Goal: Understand process/instructions: Learn how to perform a task or action

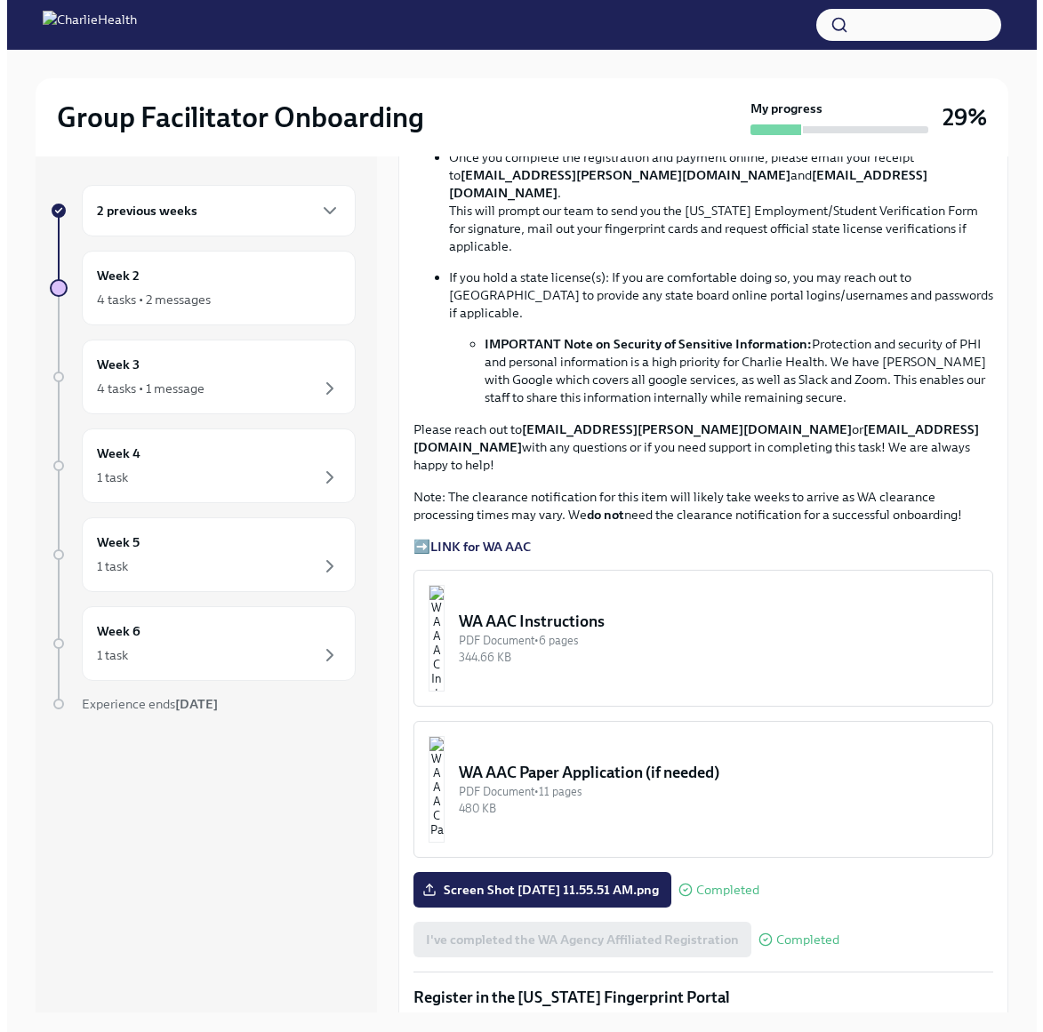
scroll to position [1156, 0]
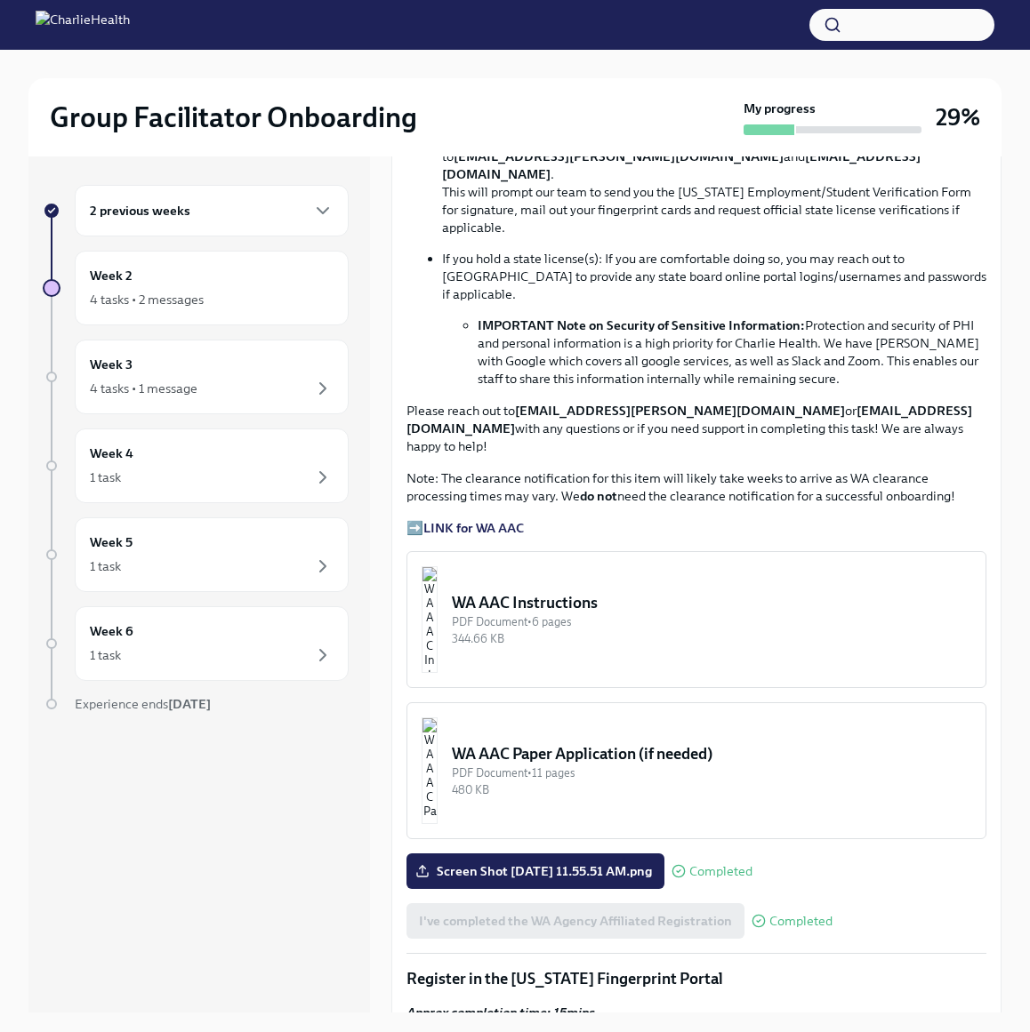
click at [616, 613] on div "PDF Document • 6 pages" at bounding box center [711, 621] width 519 height 17
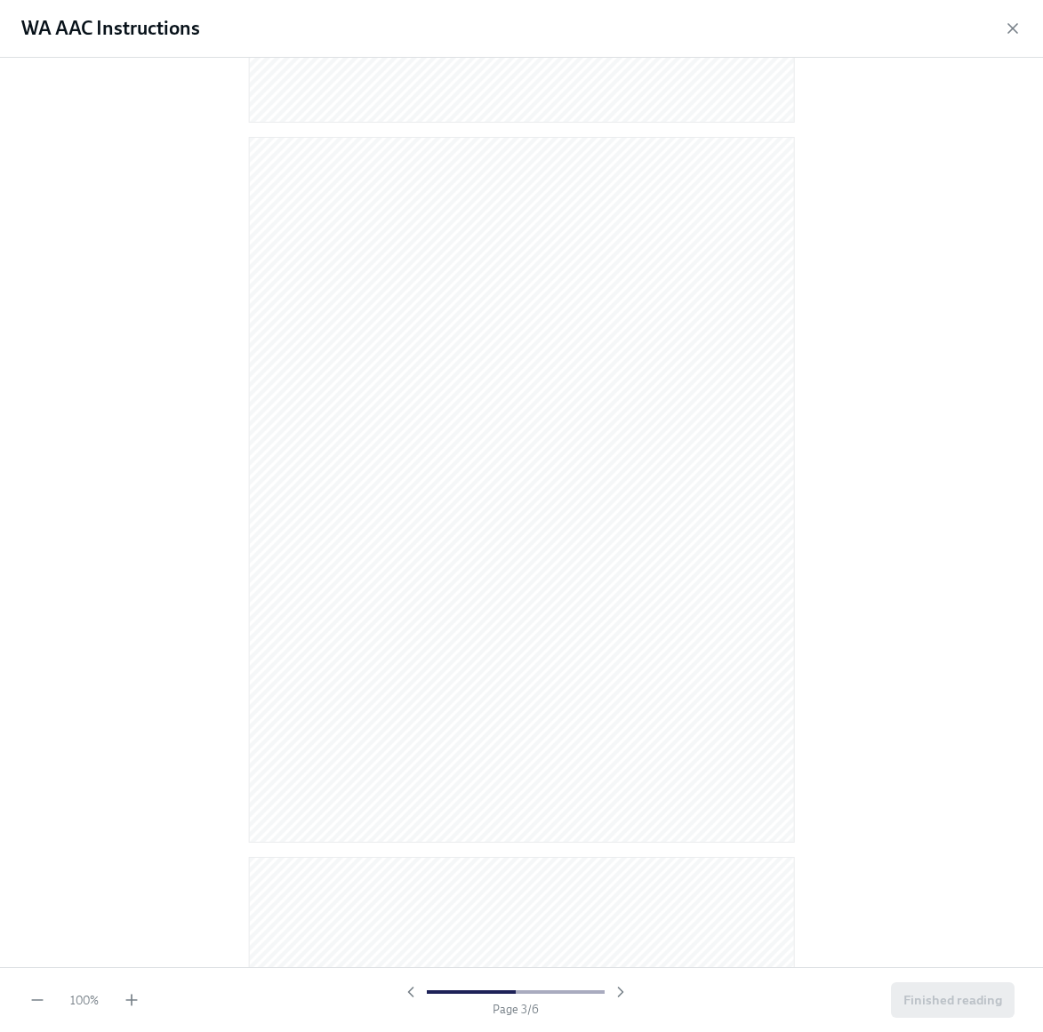
scroll to position [225, 0]
click at [132, 1003] on icon "button" at bounding box center [132, 1000] width 0 height 11
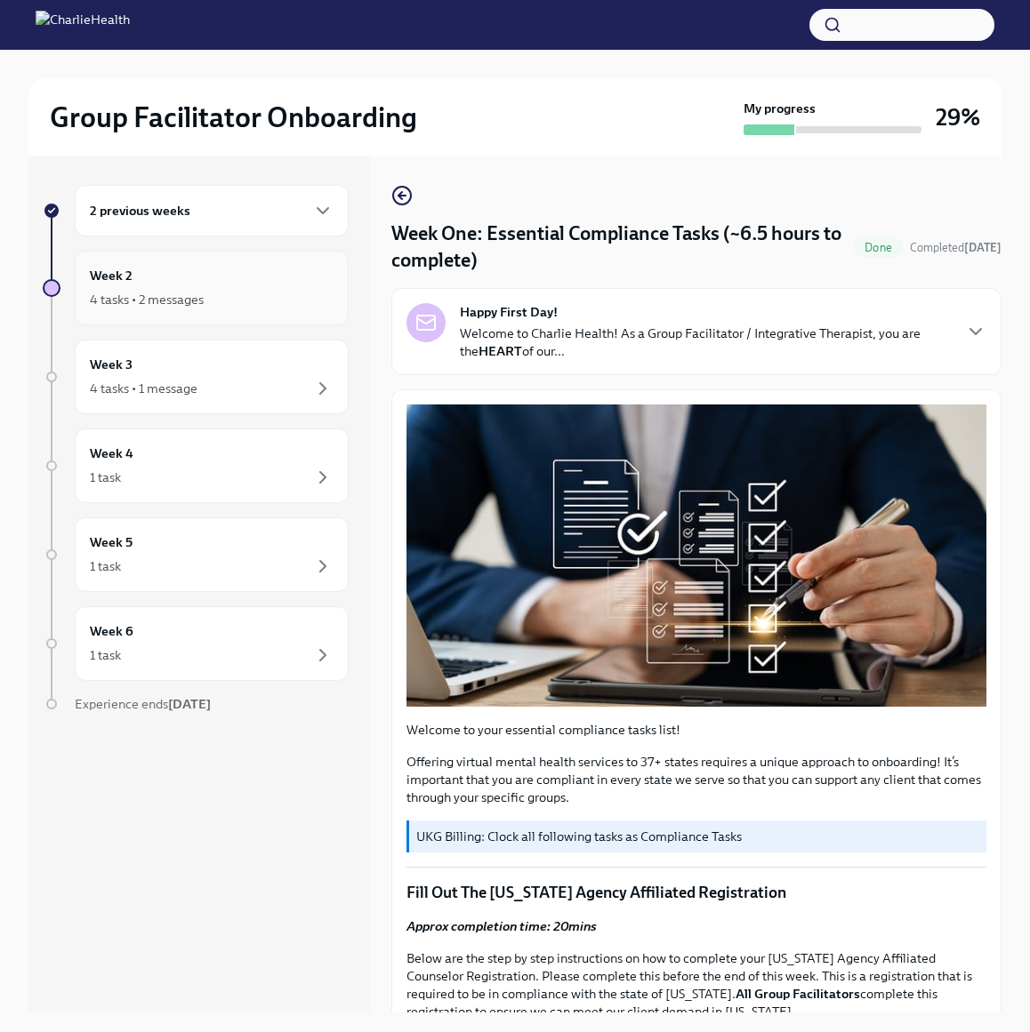
click at [232, 272] on div "Week 2 4 tasks • 2 messages" at bounding box center [212, 288] width 244 height 44
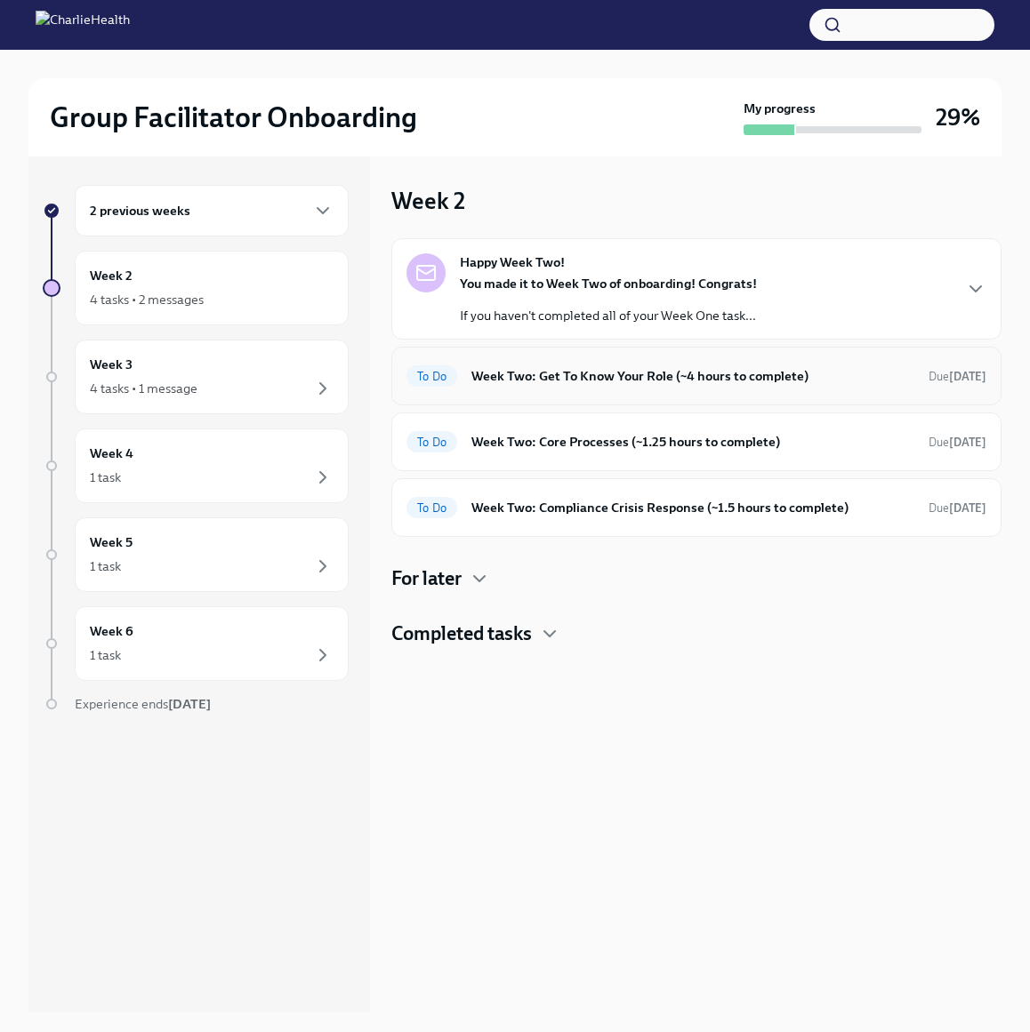
click at [577, 361] on div "To Do Week Two: Get To Know Your Role (~4 hours to complete) Due [DATE]" at bounding box center [696, 376] width 610 height 59
click at [576, 393] on div "To Do Week Two: Get To Know Your Role (~4 hours to complete) Due [DATE]" at bounding box center [696, 376] width 610 height 59
click at [581, 352] on div "To Do Week Two: Get To Know Your Role (~4 hours to complete) Due [DATE]" at bounding box center [696, 376] width 610 height 59
click at [581, 364] on div "To Do Week Two: Get To Know Your Role (~4 hours to complete) Due [DATE]" at bounding box center [696, 376] width 580 height 28
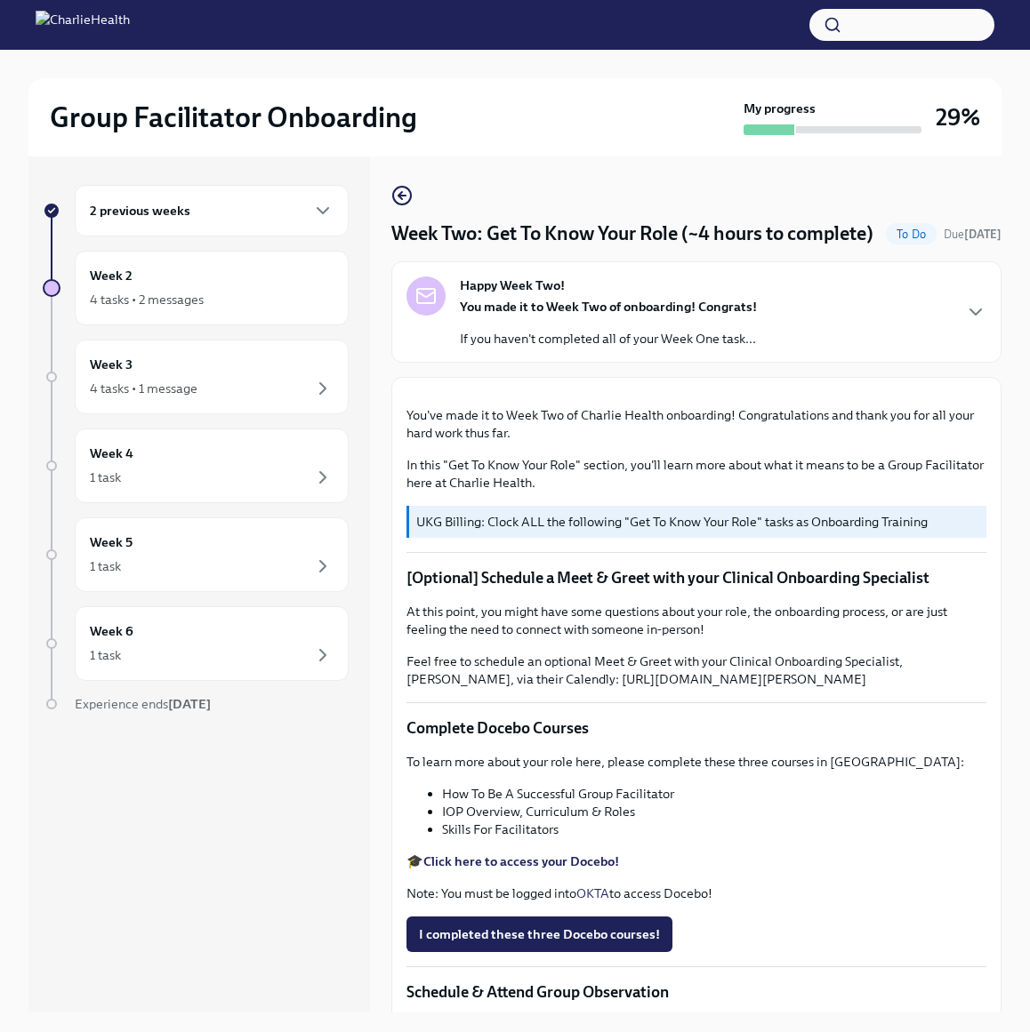
click at [684, 315] on strong "You made it to Week Two of onboarding! Congrats!" at bounding box center [608, 307] width 297 height 16
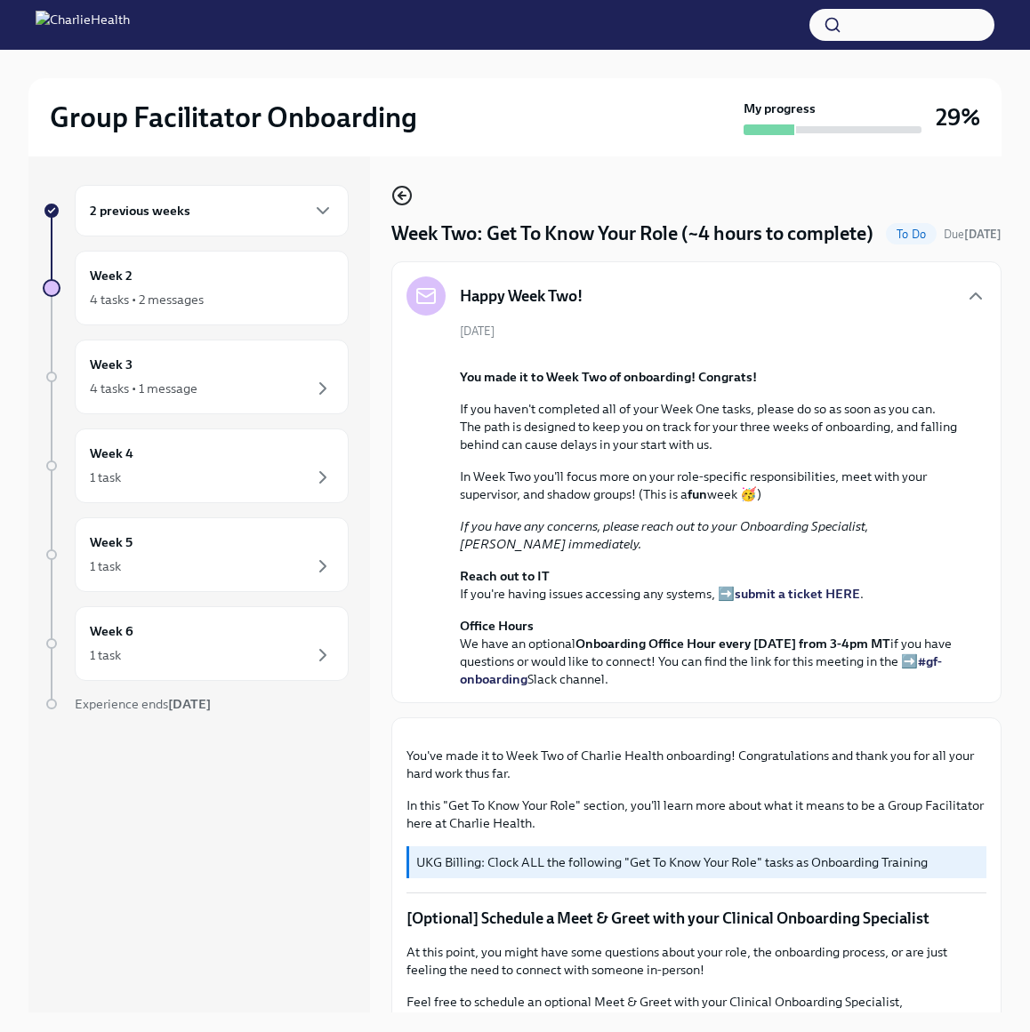
click at [405, 204] on circle "button" at bounding box center [402, 196] width 18 height 18
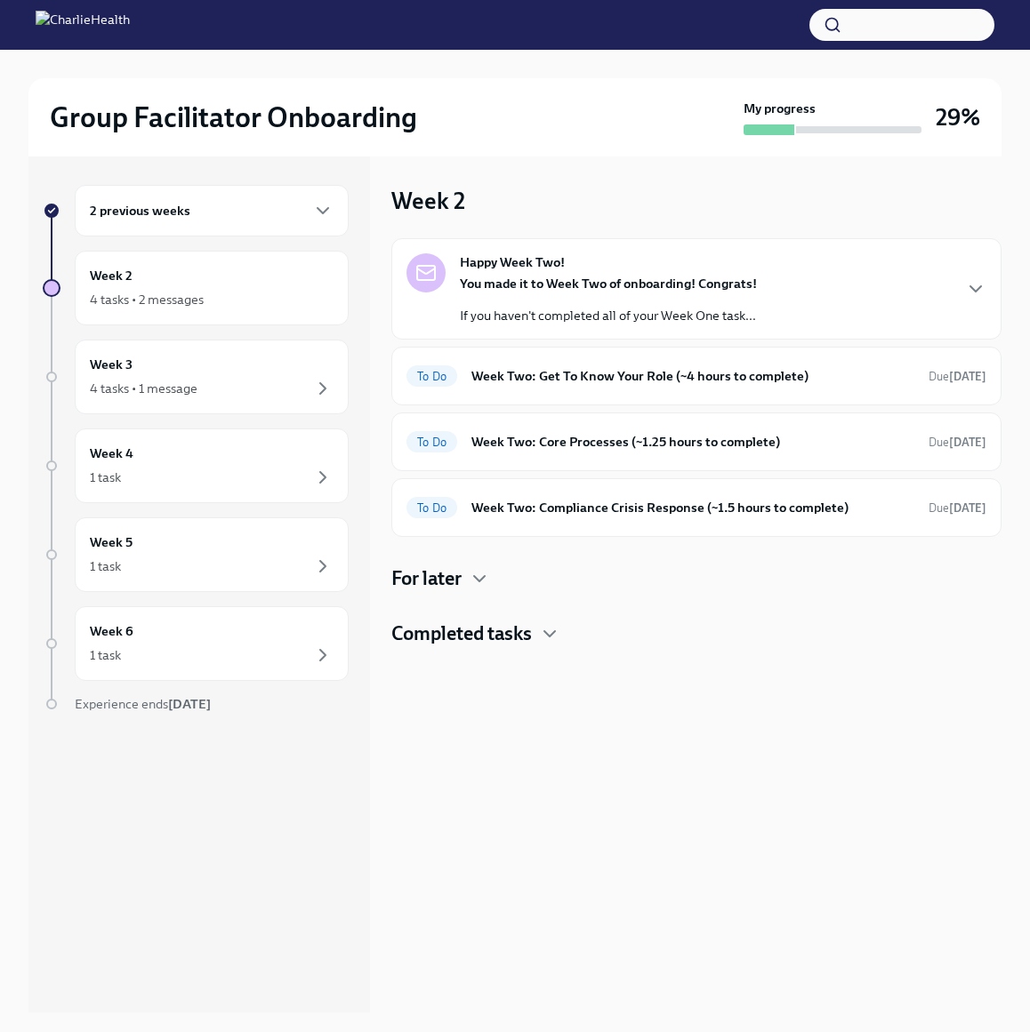
click at [509, 640] on h4 "Completed tasks" at bounding box center [461, 634] width 140 height 27
click at [525, 701] on div "Done Week Two: Core Compliance Tasks (~ 4 hours) Completed a day ago" at bounding box center [696, 691] width 580 height 28
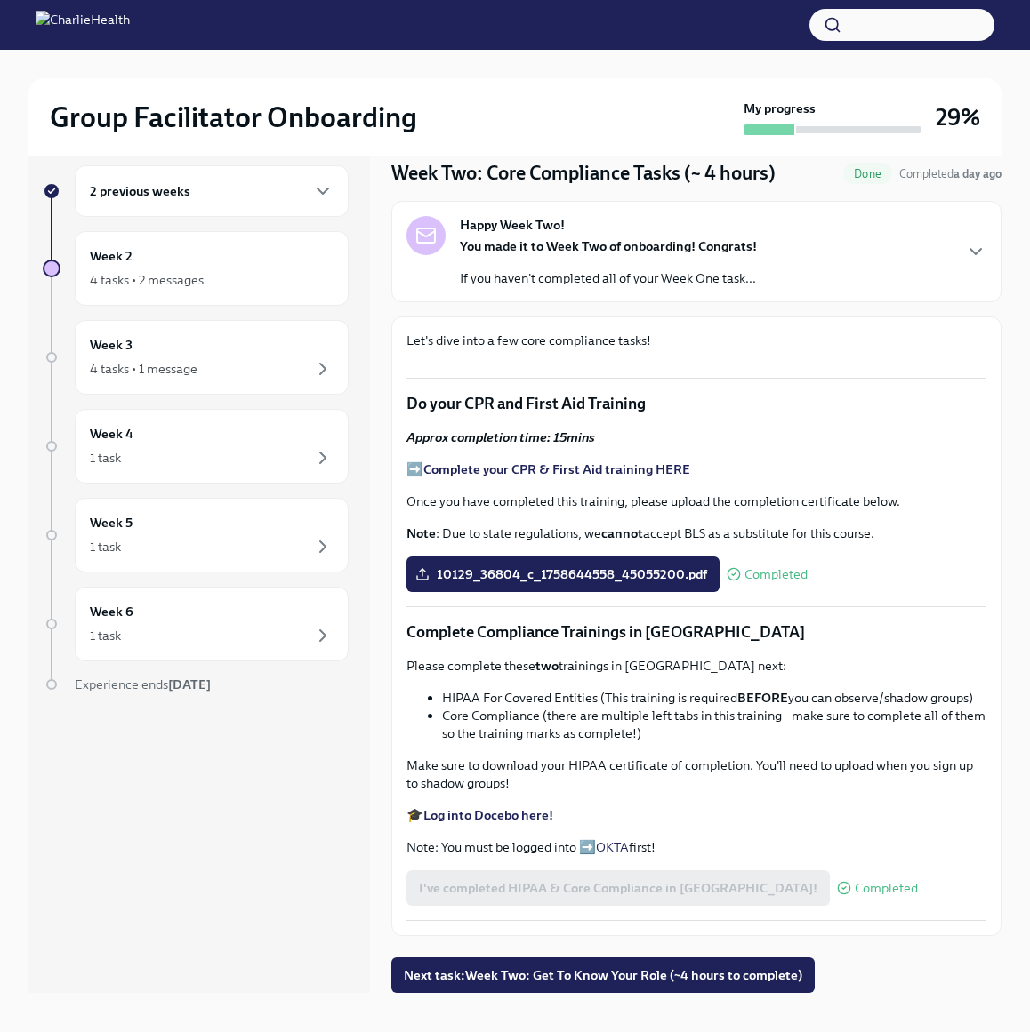
scroll to position [30, 0]
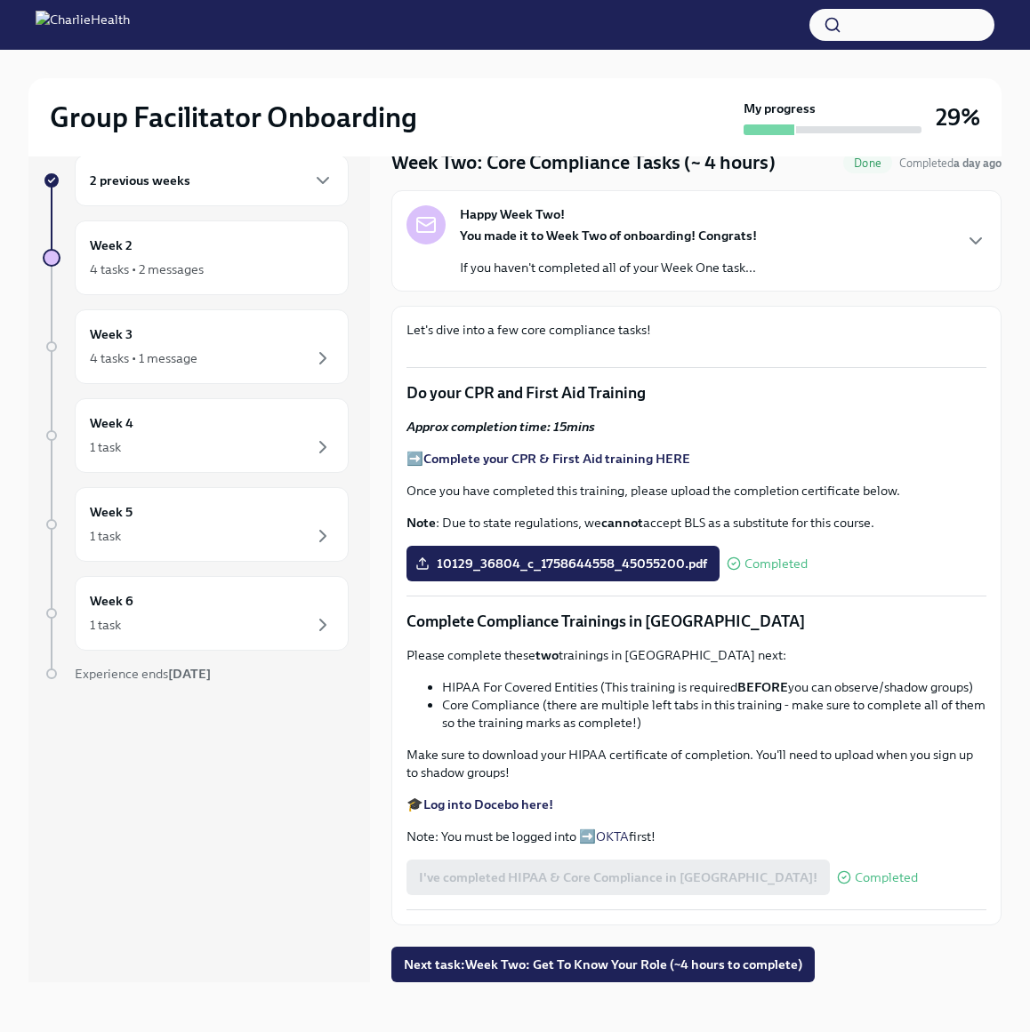
click at [524, 803] on strong "Log into Docebo here!" at bounding box center [488, 805] width 130 height 16
